Goal: Information Seeking & Learning: Learn about a topic

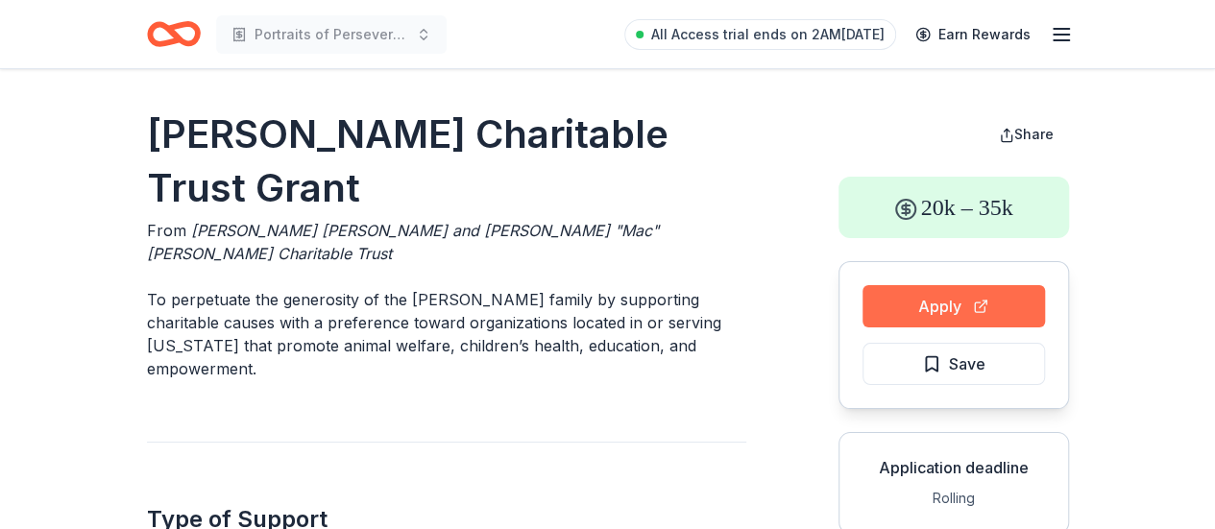
click at [916, 285] on button "Apply" at bounding box center [954, 306] width 183 height 42
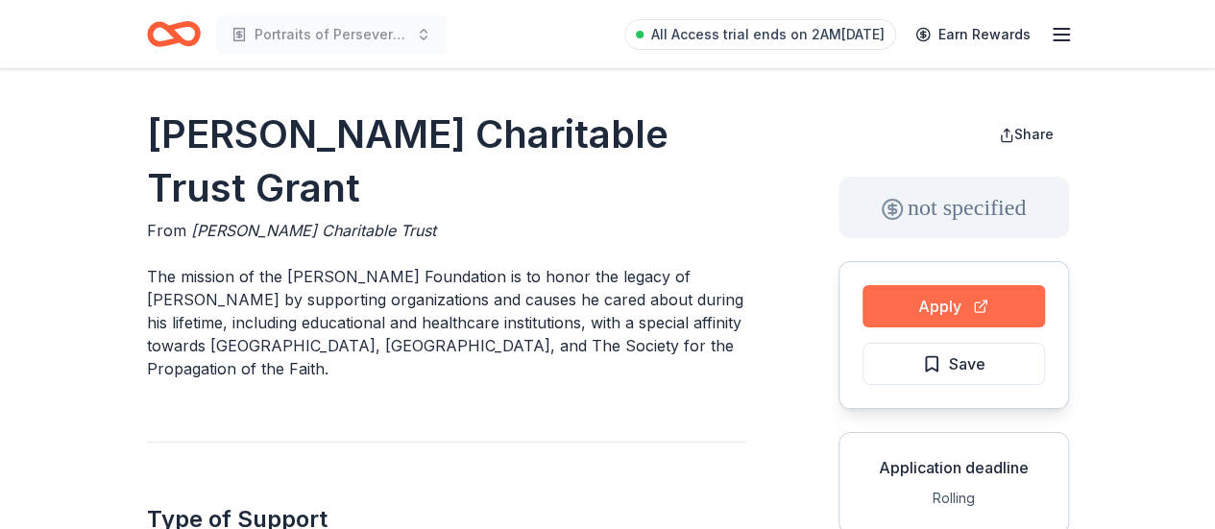
click at [909, 300] on button "Apply" at bounding box center [954, 306] width 183 height 42
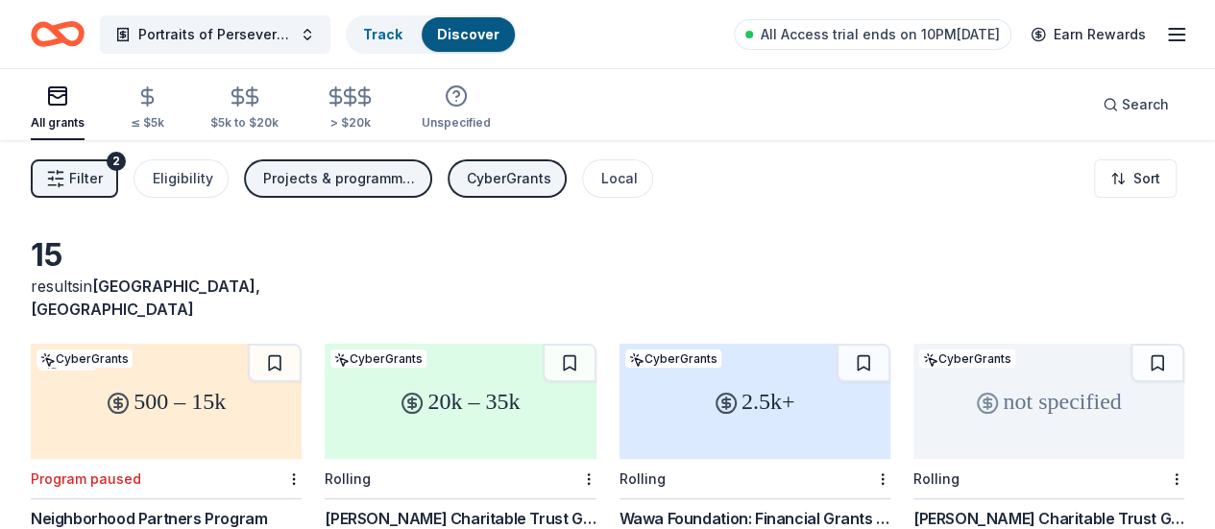
click at [480, 37] on link "Discover" at bounding box center [468, 34] width 62 height 16
click at [402, 34] on link "Track" at bounding box center [382, 34] width 39 height 16
click at [402, 30] on link "Track" at bounding box center [382, 34] width 39 height 16
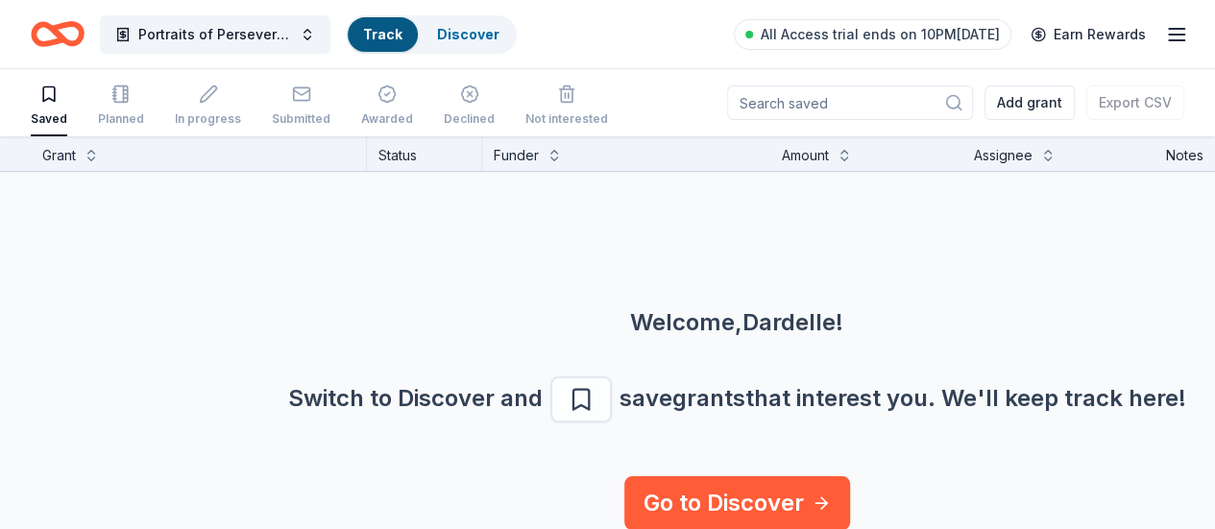
scroll to position [47, 0]
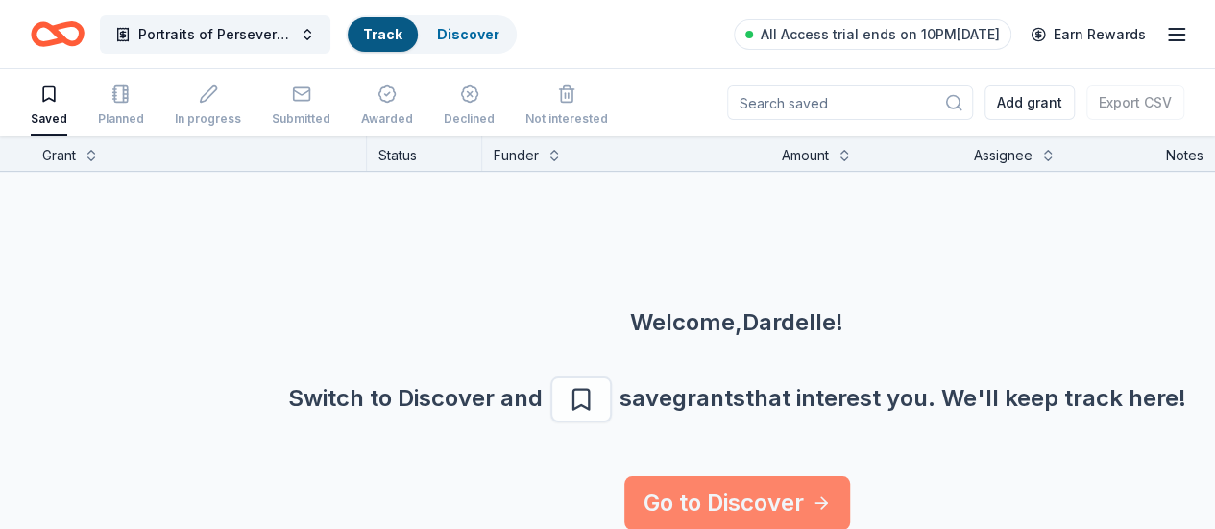
click at [814, 489] on link "Go to Discover" at bounding box center [737, 503] width 226 height 54
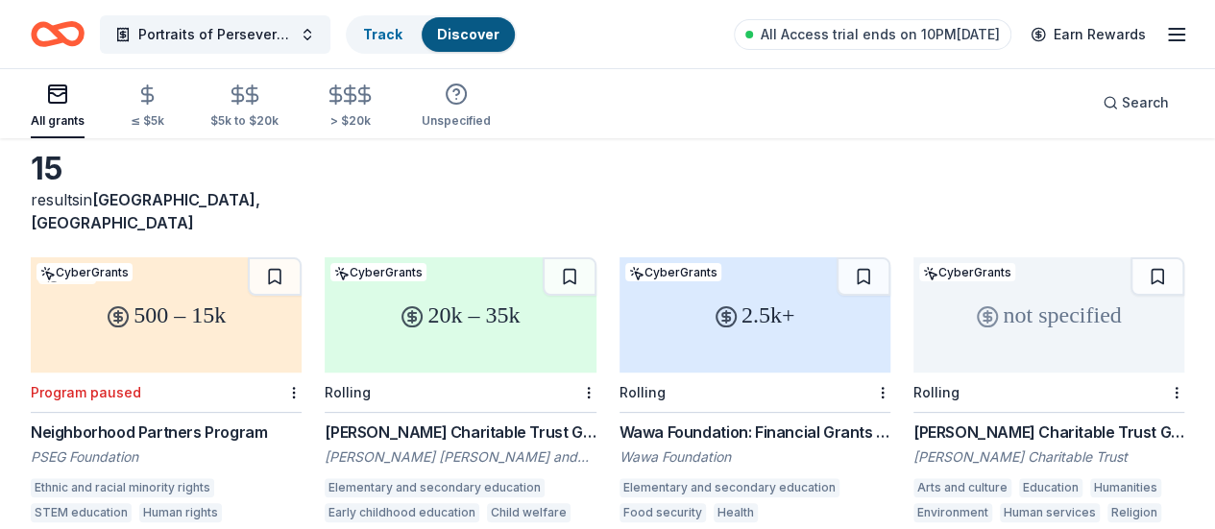
scroll to position [107, 0]
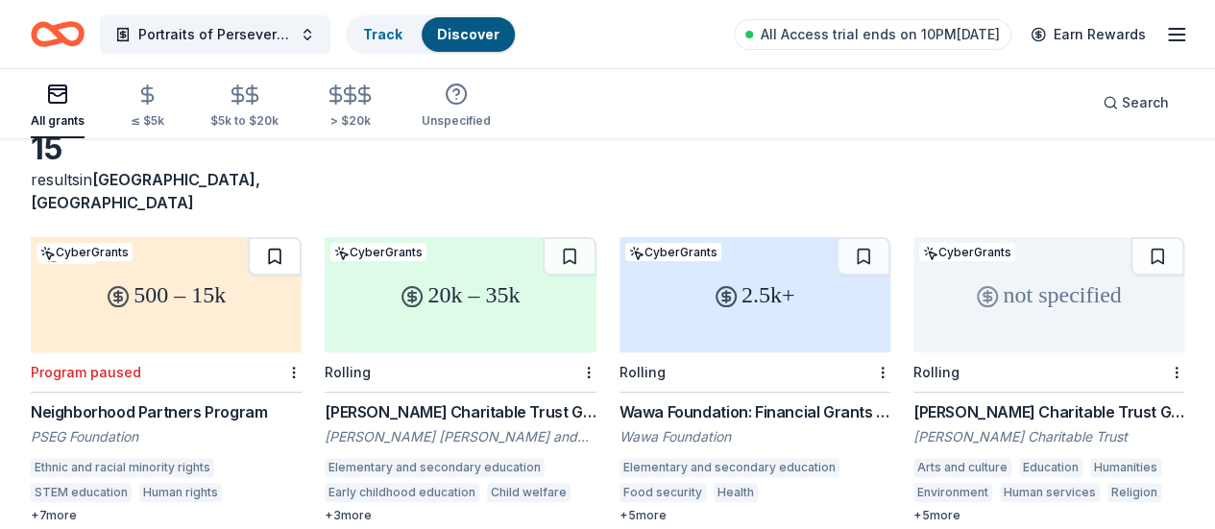
click at [248, 237] on button at bounding box center [275, 256] width 54 height 38
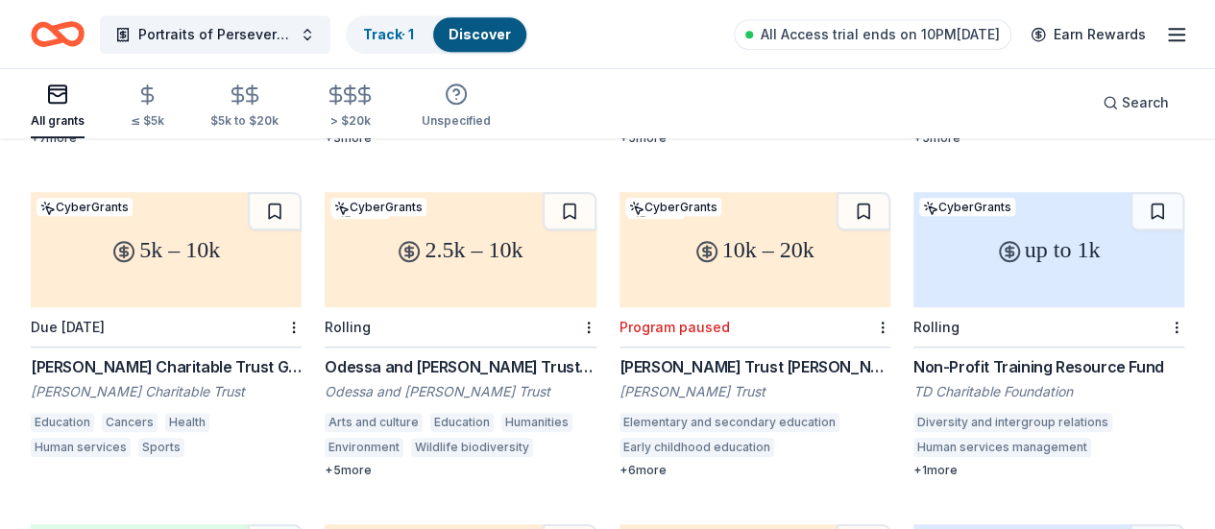
scroll to position [485, 0]
click at [837, 194] on button at bounding box center [864, 210] width 54 height 38
